Goal: Task Accomplishment & Management: Use online tool/utility

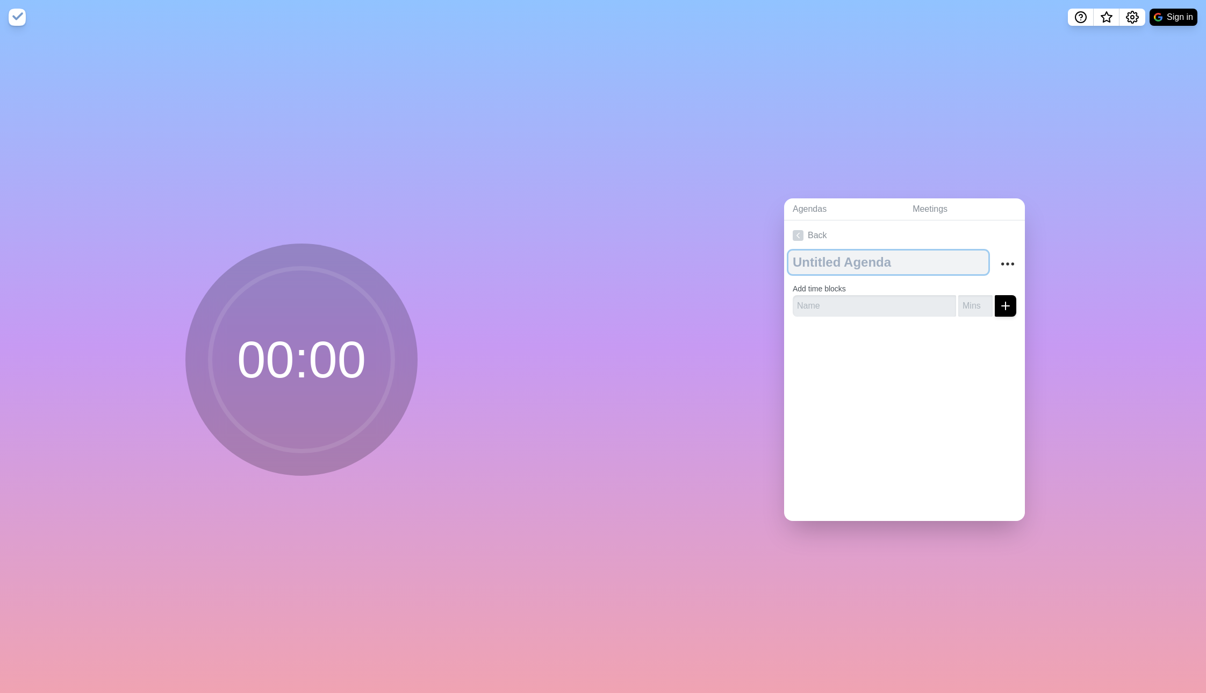
click at [824, 264] on textarea at bounding box center [888, 262] width 200 height 24
click at [910, 209] on link "Meetings" at bounding box center [964, 209] width 121 height 22
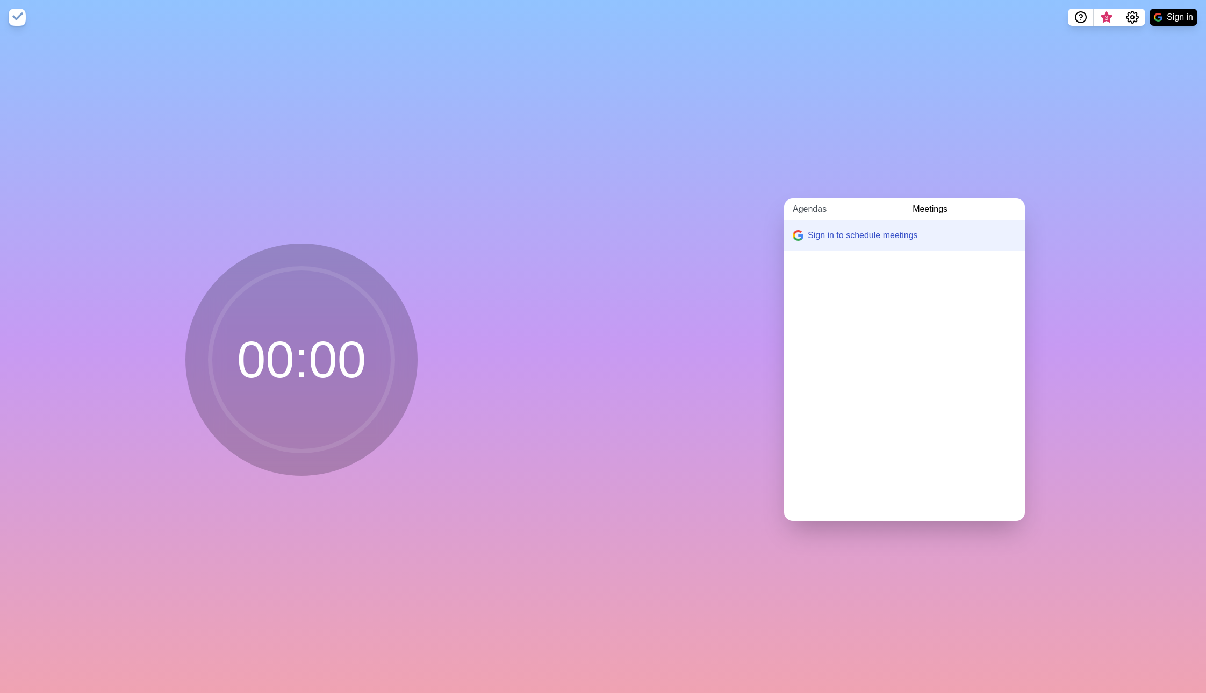
click at [883, 207] on link "Agendas" at bounding box center [844, 209] width 120 height 22
click at [798, 236] on icon at bounding box center [798, 235] width 11 height 11
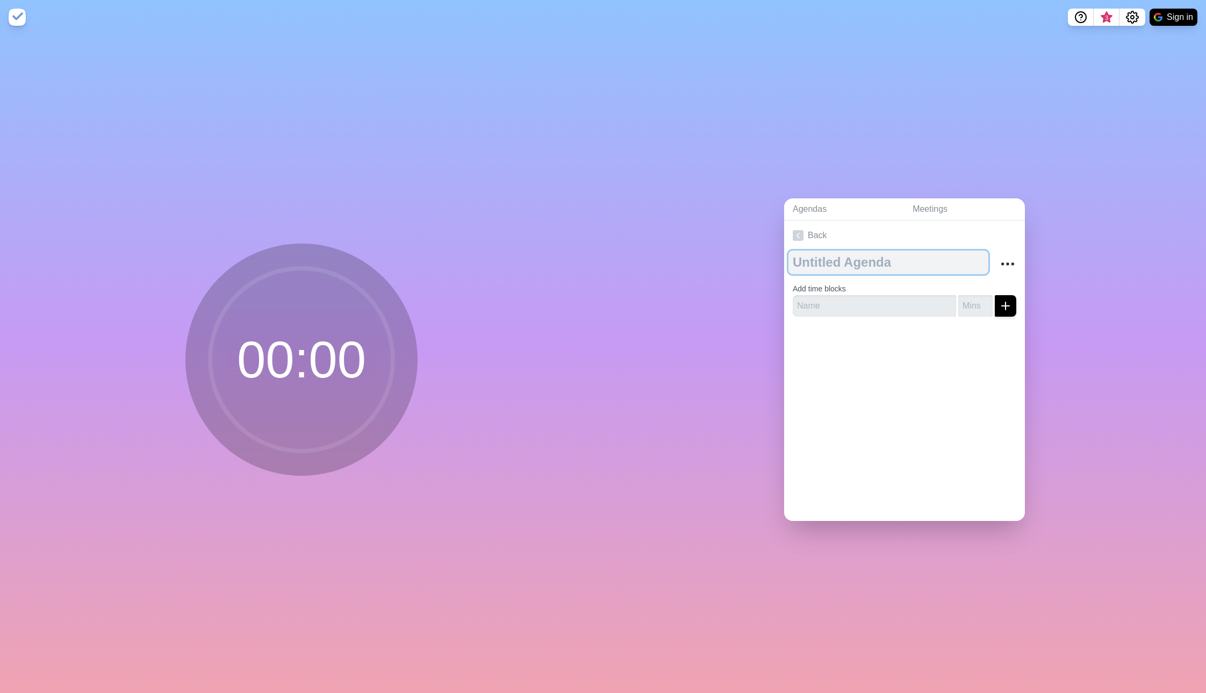
click at [834, 271] on textarea at bounding box center [888, 262] width 200 height 24
paste textarea "APAC IT Standup"
type textarea "APAC IT Standup"
click at [738, 296] on div "Agendas Meetings Back APAC IT Standup Add time blocks" at bounding box center [904, 363] width 603 height 658
click at [836, 310] on input "text" at bounding box center [874, 305] width 163 height 21
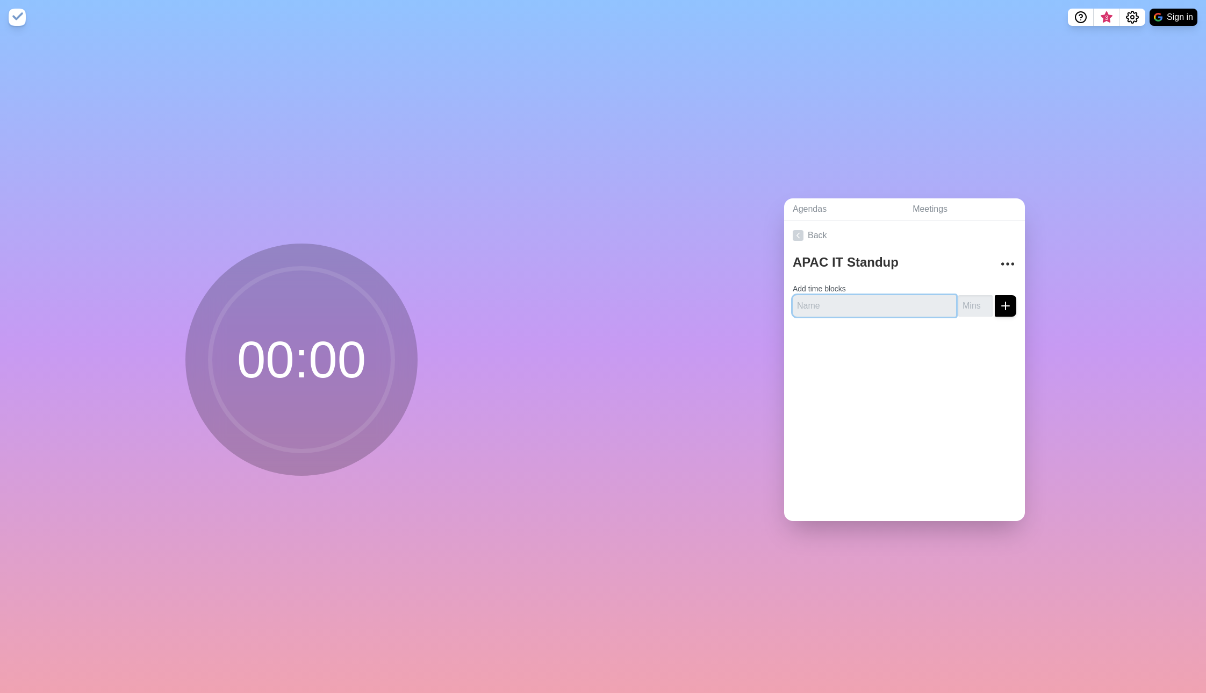
paste input "Kickoff"
type input "Kickoff"
click at [983, 306] on input "-1" at bounding box center [975, 305] width 34 height 21
click at [986, 303] on input "0" at bounding box center [975, 305] width 34 height 21
type input "1"
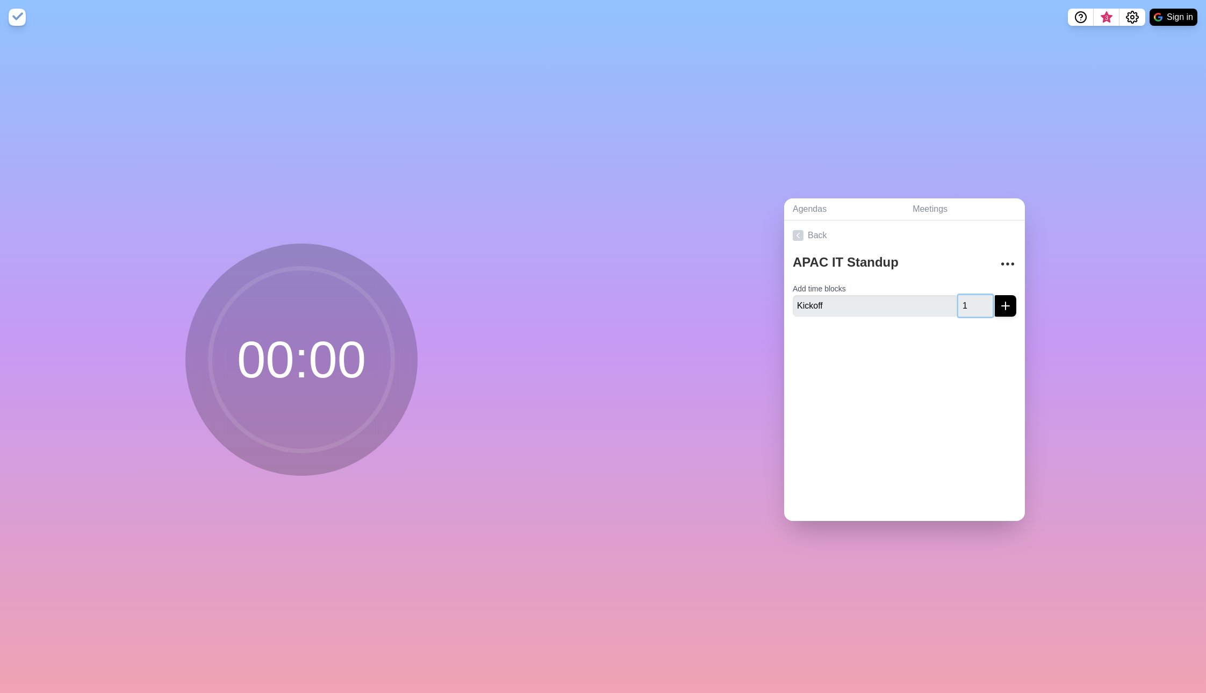
click at [986, 303] on input "1" at bounding box center [975, 305] width 34 height 21
click at [947, 349] on div at bounding box center [904, 346] width 241 height 43
click at [1008, 305] on icon "submit" at bounding box center [1005, 305] width 13 height 13
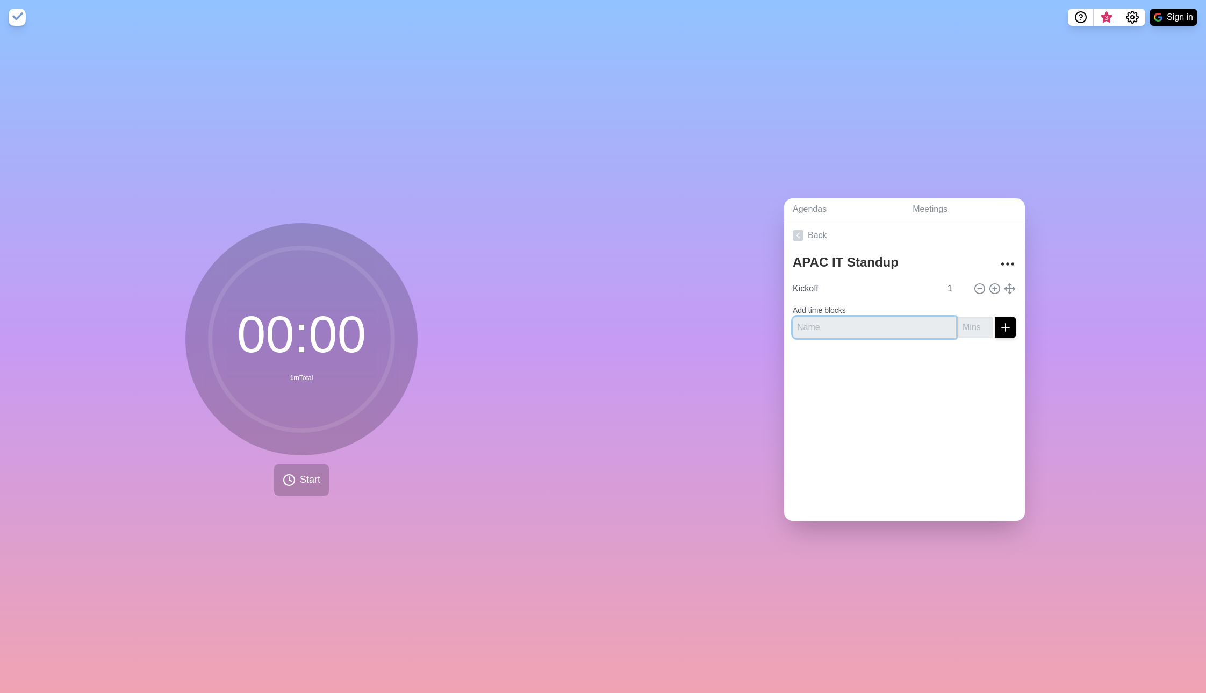
click at [820, 325] on input "text" at bounding box center [874, 326] width 163 height 21
paste input "Round Updates"
type input "Round Updates"
click at [975, 329] on input "number" at bounding box center [975, 326] width 34 height 21
type input "10"
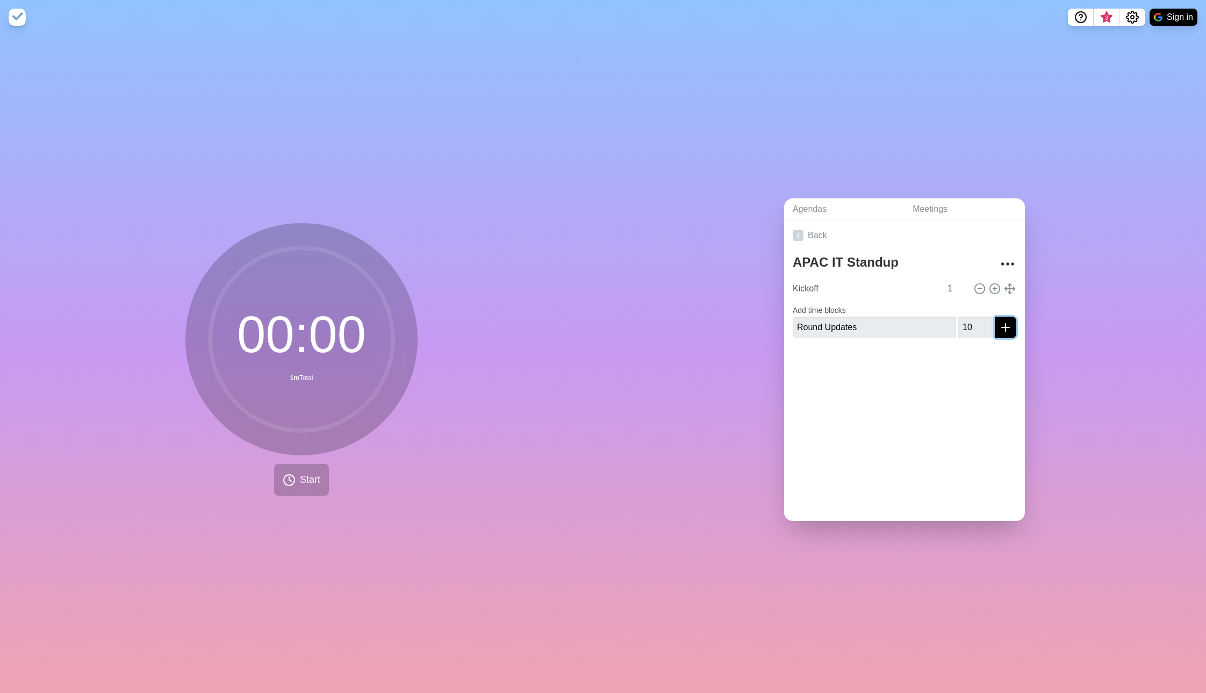
click at [1006, 327] on icon "submit" at bounding box center [1005, 327] width 13 height 13
click at [982, 311] on icon at bounding box center [980, 310] width 12 height 12
click at [976, 325] on input "number" at bounding box center [975, 326] width 34 height 21
click at [895, 323] on input "text" at bounding box center [874, 326] width 163 height 21
paste input "Round Updates"
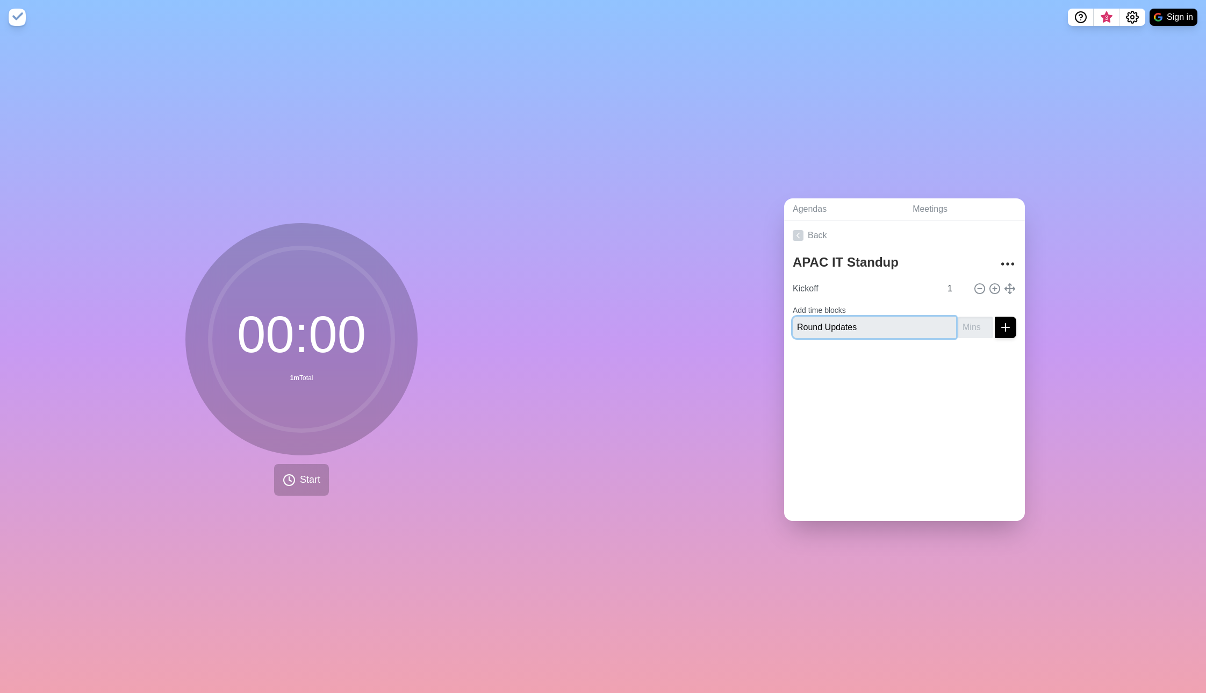
type input "Round Updates"
click at [970, 327] on input "number" at bounding box center [975, 326] width 34 height 21
type input "8"
click at [1004, 325] on icon "submit" at bounding box center [1005, 327] width 13 height 13
click at [930, 379] on div at bounding box center [904, 376] width 241 height 43
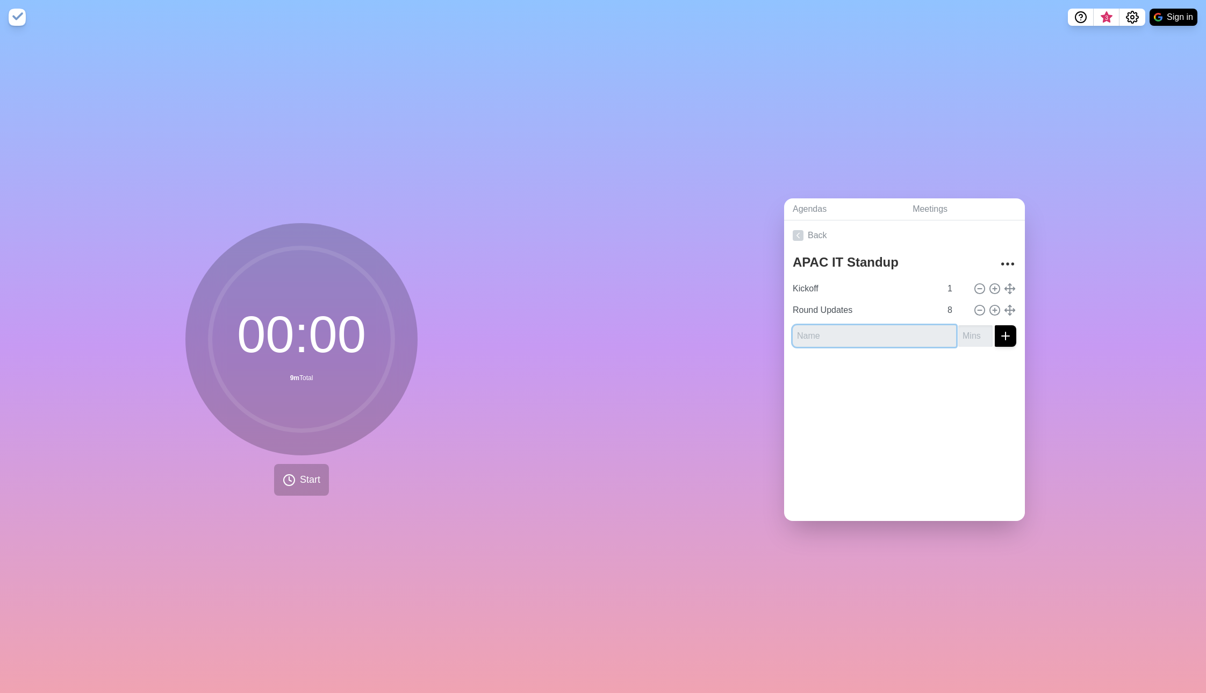
click at [818, 340] on input "text" at bounding box center [874, 335] width 163 height 21
paste input "Group Discussion"
type input "Group Discussion"
click at [843, 372] on div at bounding box center [904, 376] width 241 height 43
drag, startPoint x: 952, startPoint y: 309, endPoint x: 946, endPoint y: 309, distance: 6.4
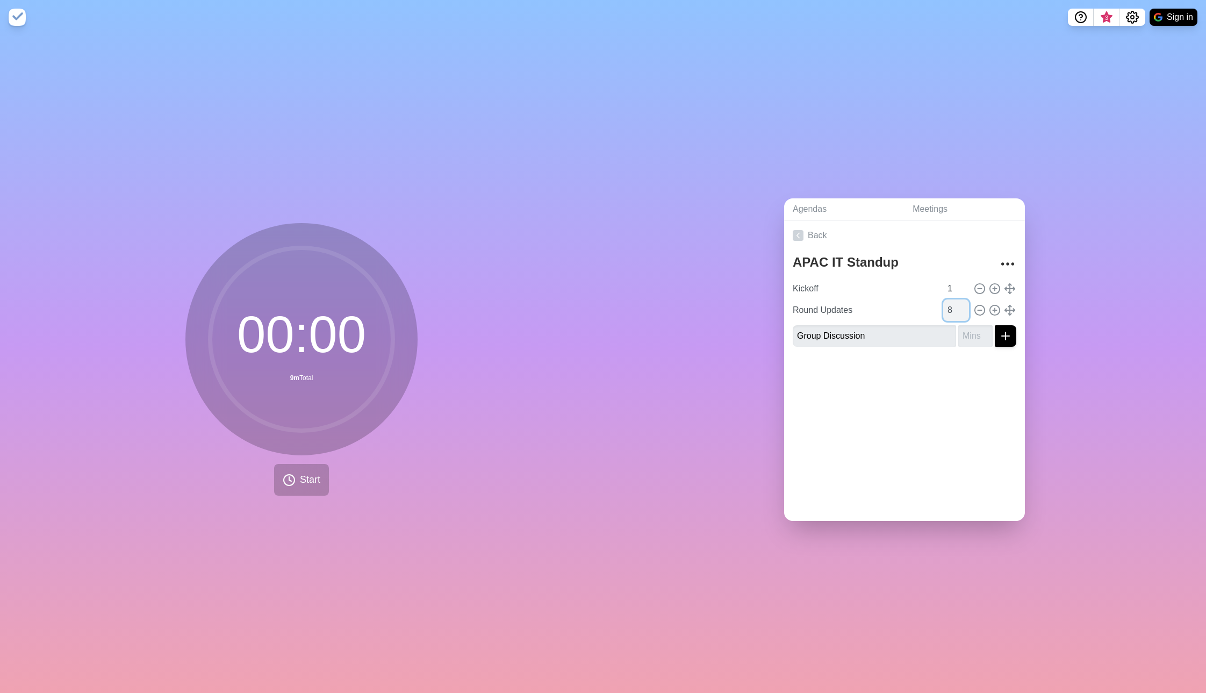
click at [946, 309] on input "8" at bounding box center [956, 309] width 26 height 21
type input "5"
click at [921, 387] on div at bounding box center [904, 376] width 241 height 43
click at [975, 335] on input "number" at bounding box center [975, 335] width 34 height 21
type input "5"
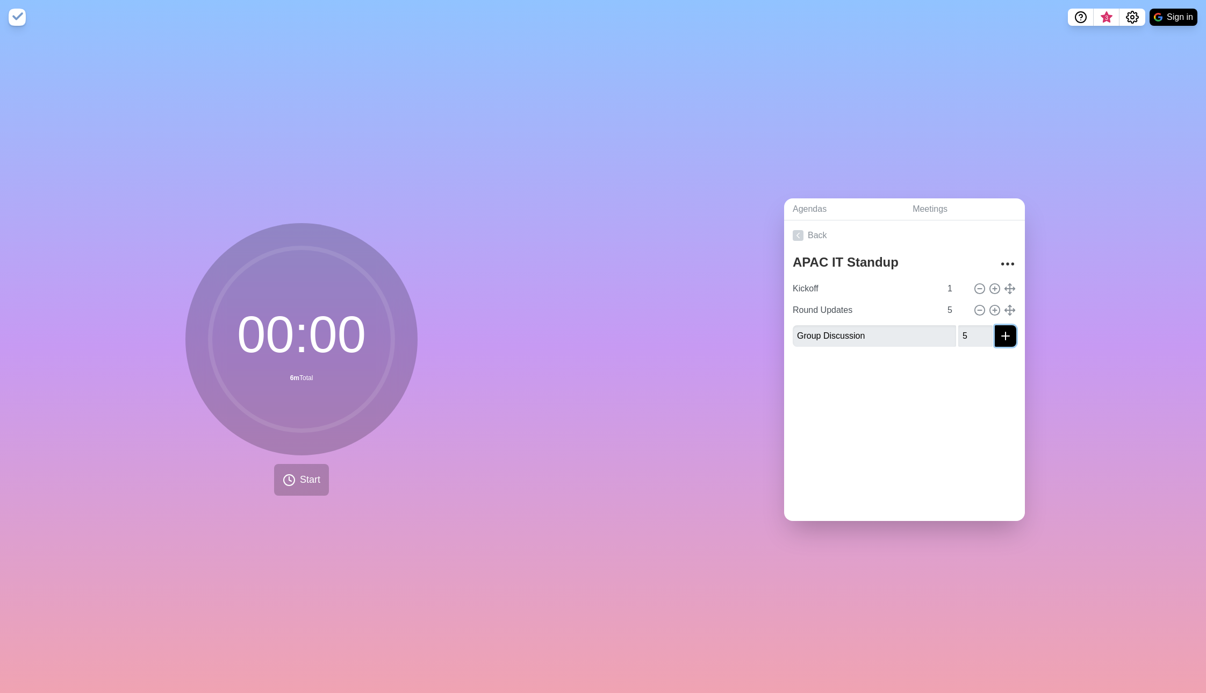
click at [1003, 340] on icon "submit" at bounding box center [1005, 335] width 13 height 13
click at [821, 358] on input "text" at bounding box center [874, 357] width 163 height 21
paste input "Wrap-Up"
type input "Wrap-Up"
click at [977, 356] on input "number" at bounding box center [975, 357] width 34 height 21
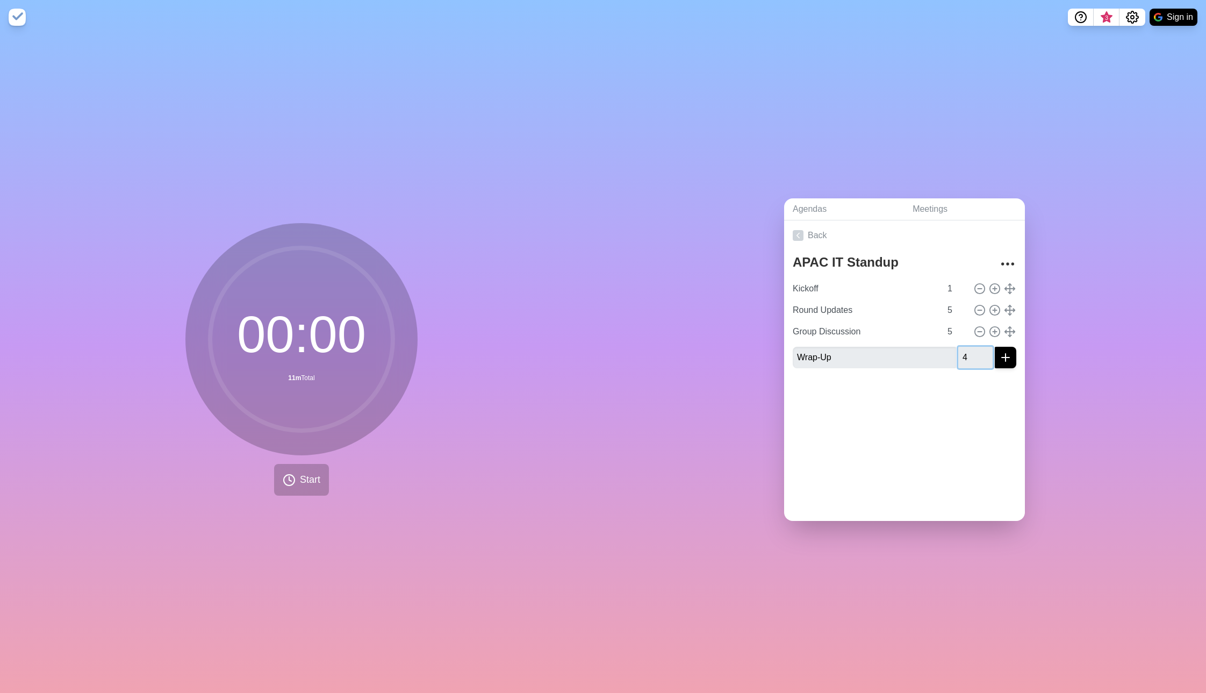
type input "4"
click at [1011, 359] on icon "submit" at bounding box center [1005, 357] width 13 height 13
click at [895, 422] on div at bounding box center [904, 419] width 241 height 43
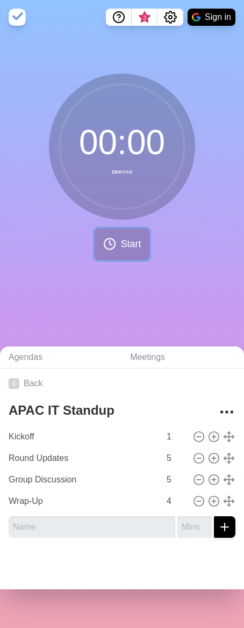
click at [126, 244] on span "Start" at bounding box center [130, 244] width 20 height 15
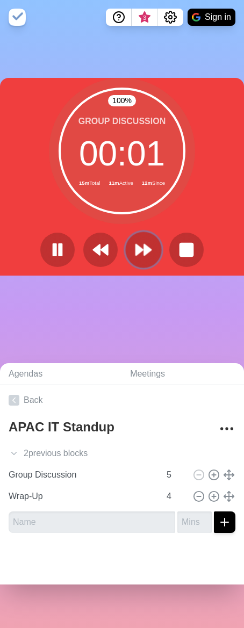
click at [146, 254] on polygon at bounding box center [147, 249] width 7 height 11
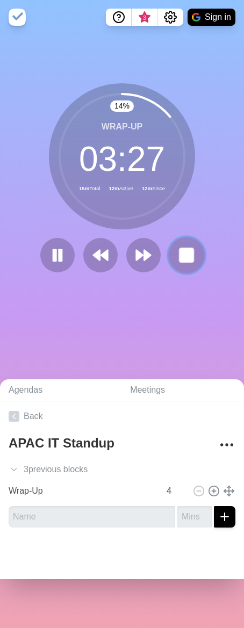
click at [189, 257] on rect at bounding box center [185, 255] width 13 height 13
